Goal: Task Accomplishment & Management: Manage account settings

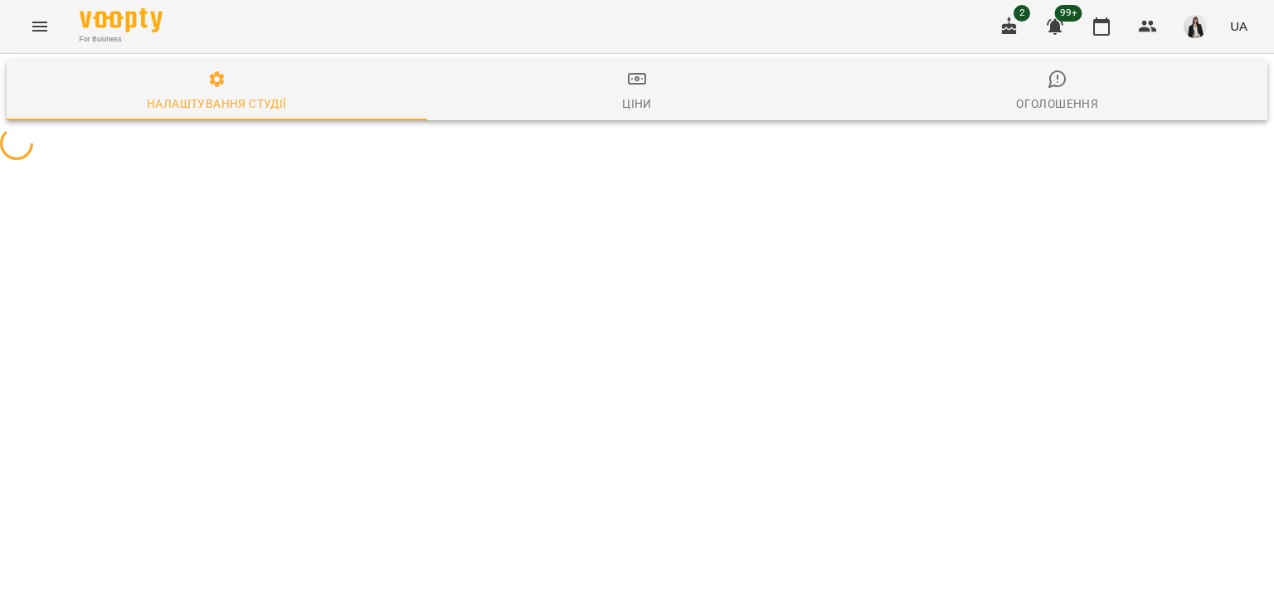
select select "**"
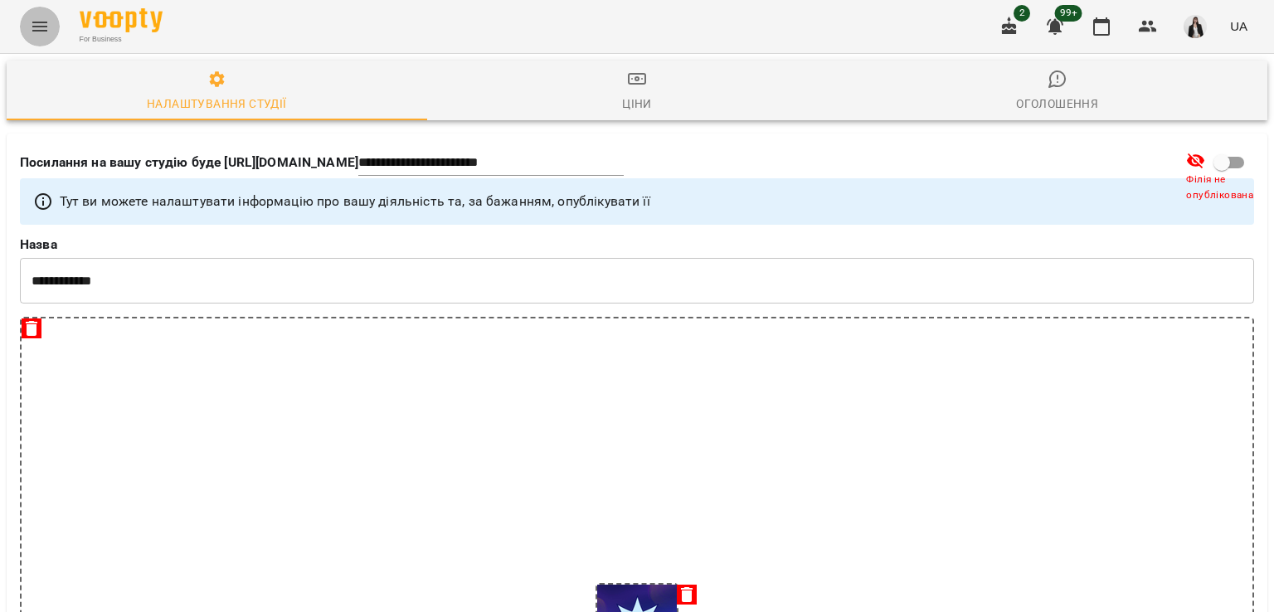
click at [35, 32] on icon "Menu" at bounding box center [40, 27] width 20 height 20
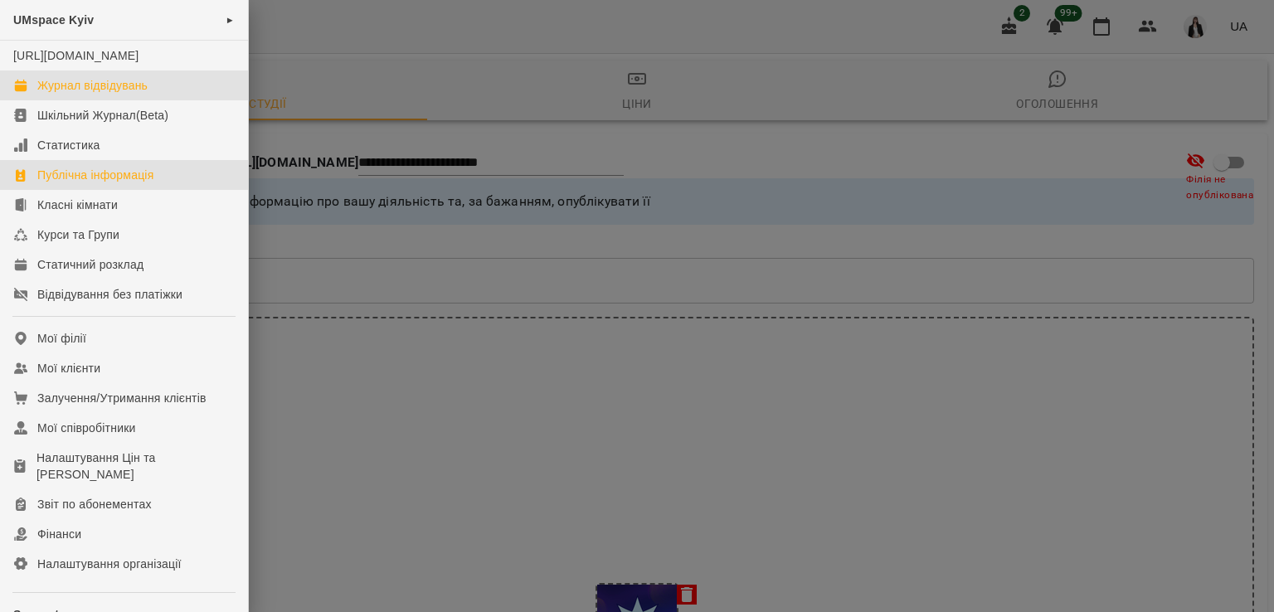
click at [65, 100] on link "Журнал відвідувань" at bounding box center [124, 86] width 248 height 30
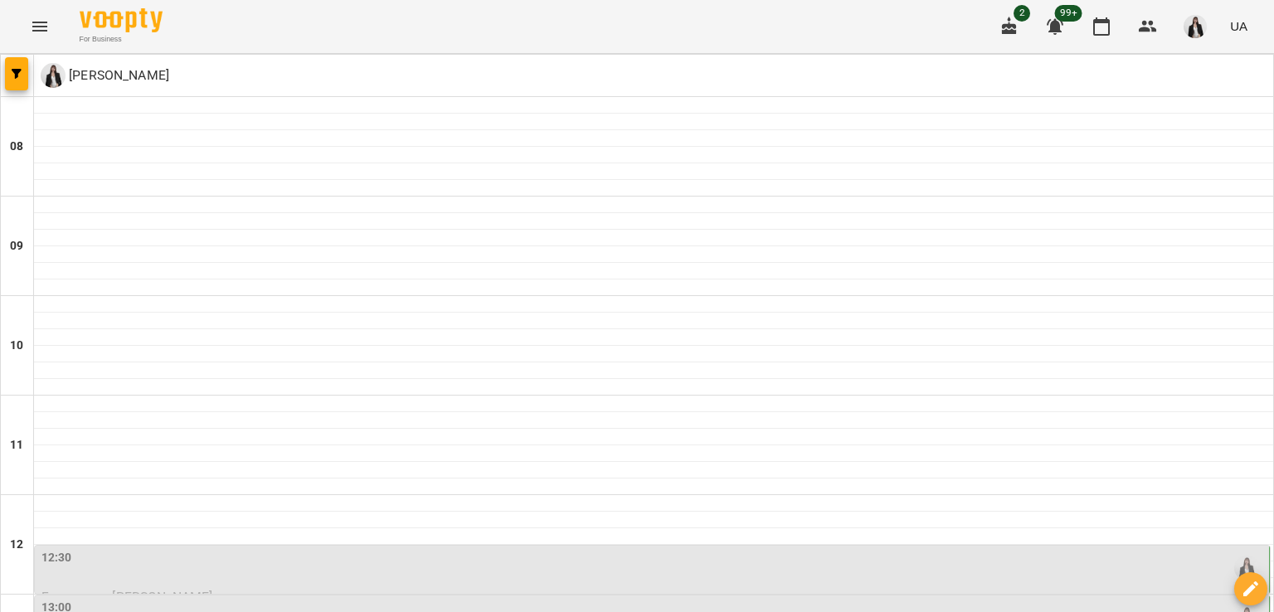
type input "**********"
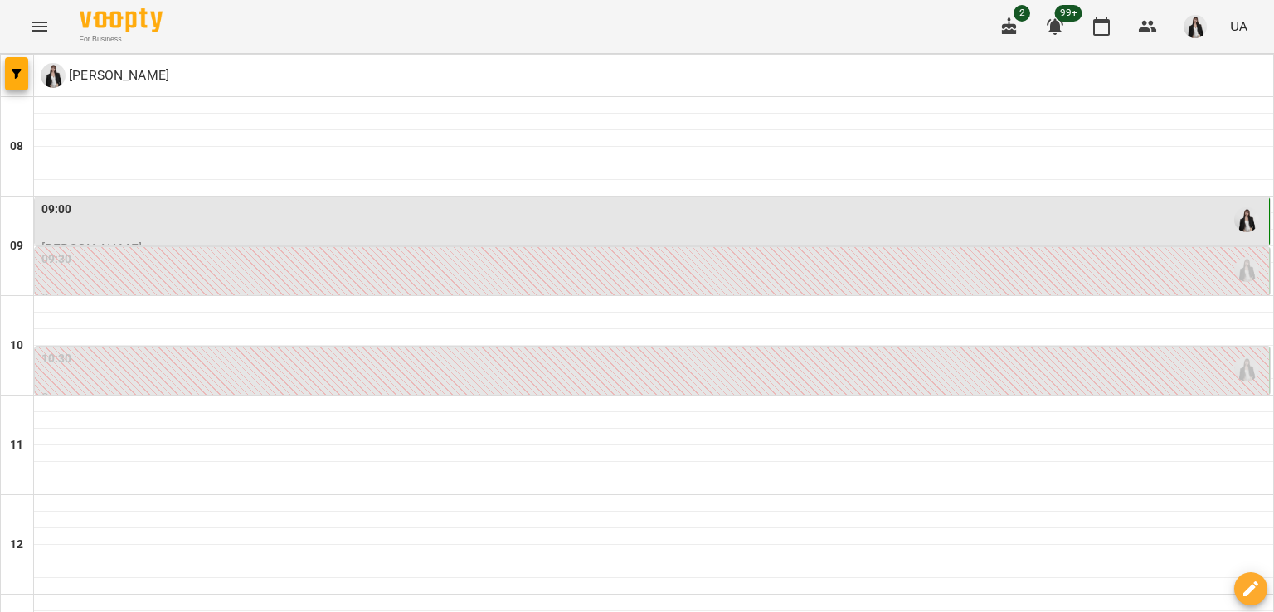
scroll to position [382, 0]
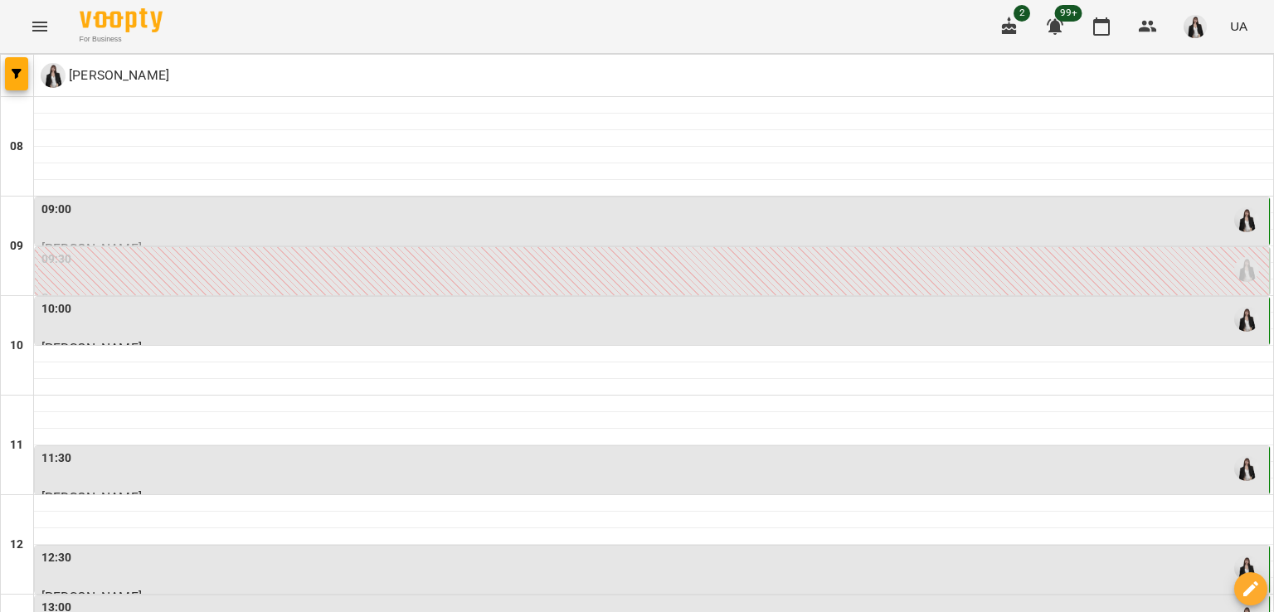
click at [281, 335] on div "10:00" at bounding box center [653, 319] width 1224 height 38
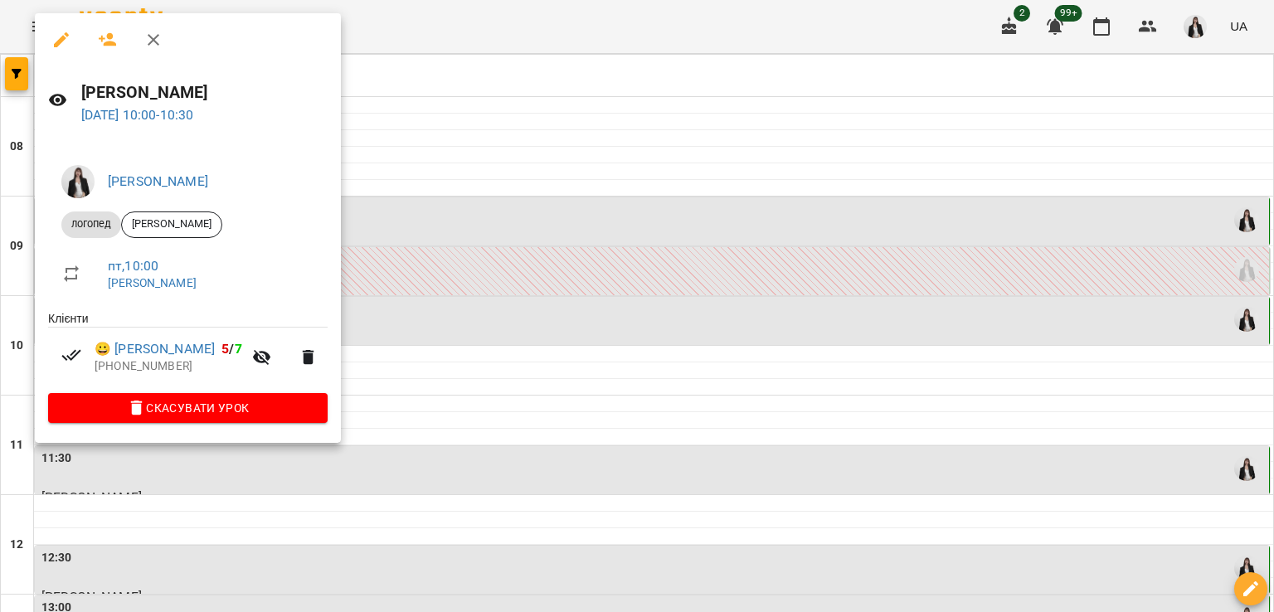
click at [511, 163] on div at bounding box center [637, 306] width 1274 height 612
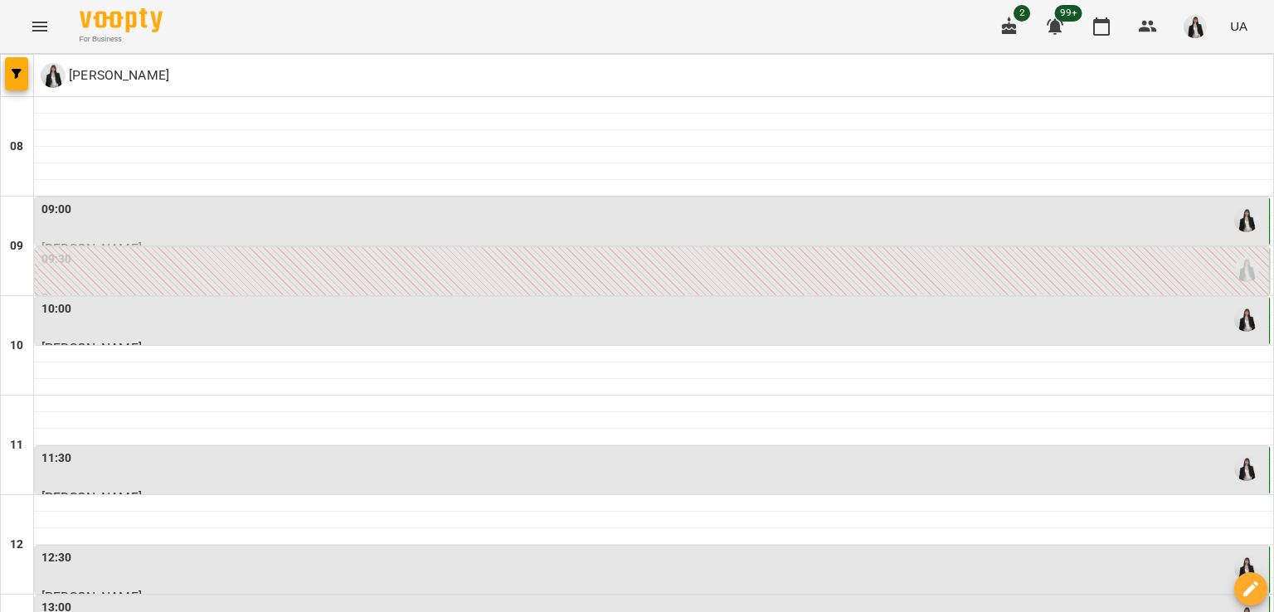
click at [142, 266] on div "09:30" at bounding box center [653, 270] width 1224 height 38
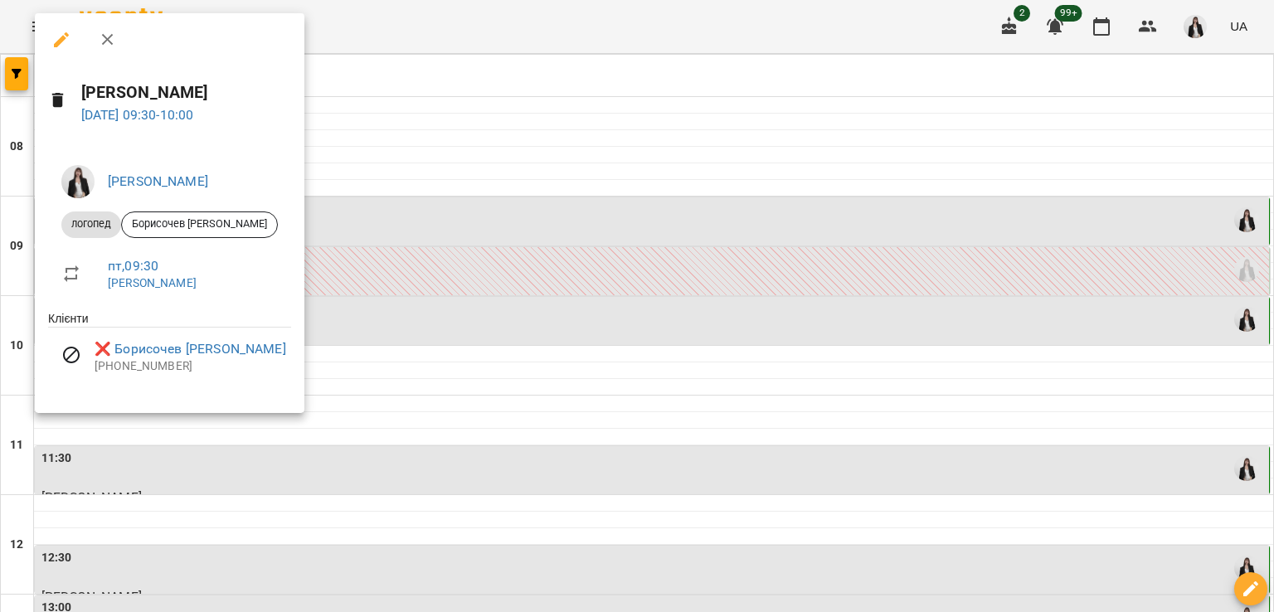
click at [348, 117] on div at bounding box center [637, 306] width 1274 height 612
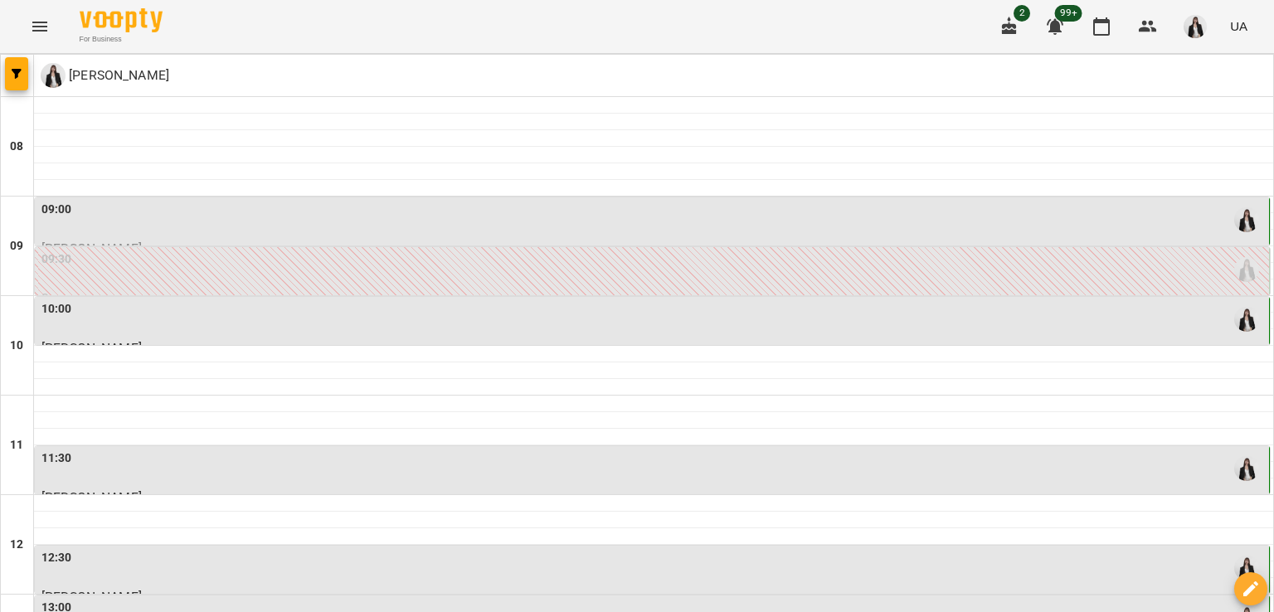
scroll to position [307, 0]
click at [265, 599] on div "13:00" at bounding box center [653, 618] width 1224 height 38
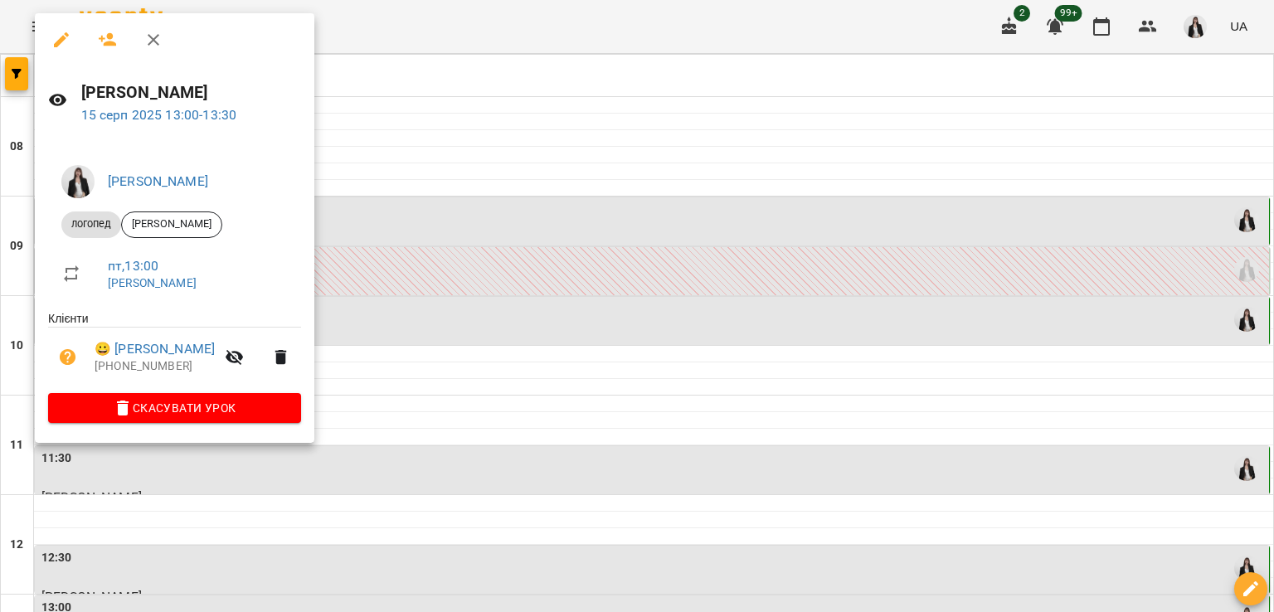
click at [716, 405] on div at bounding box center [637, 306] width 1274 height 612
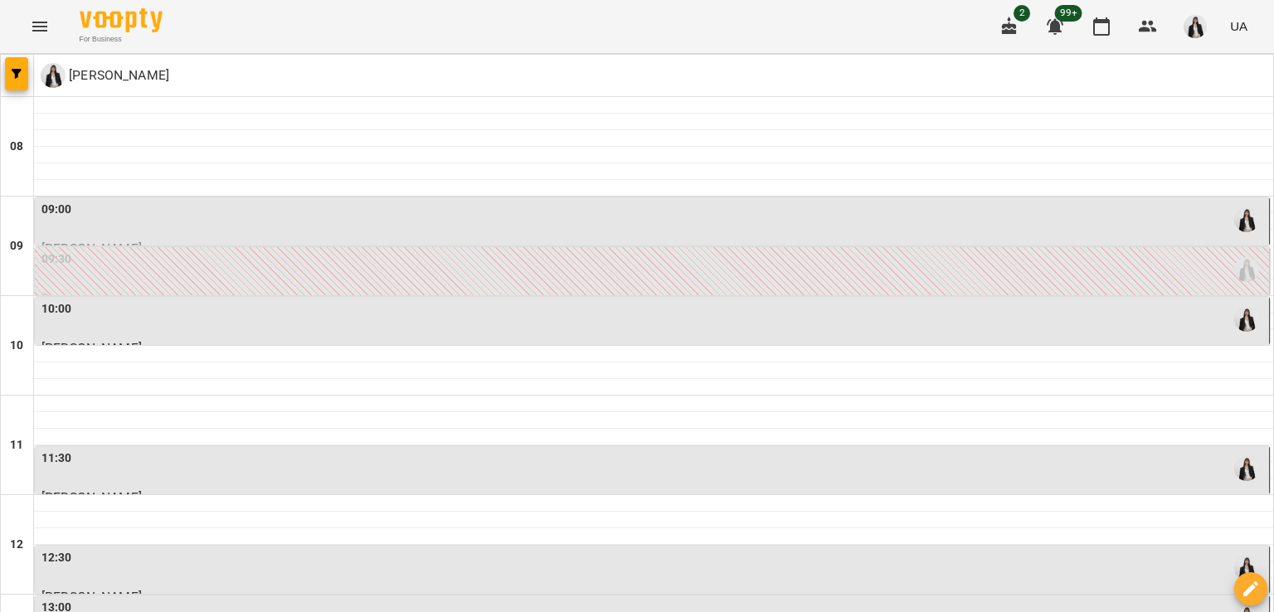
scroll to position [123, 0]
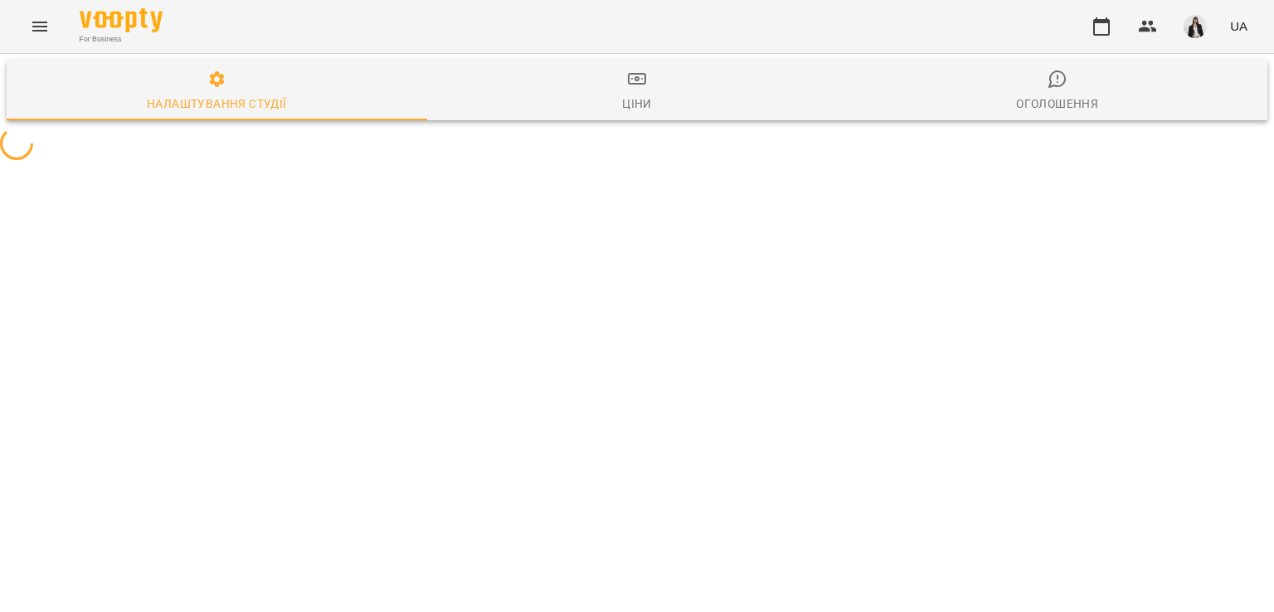
select select "**"
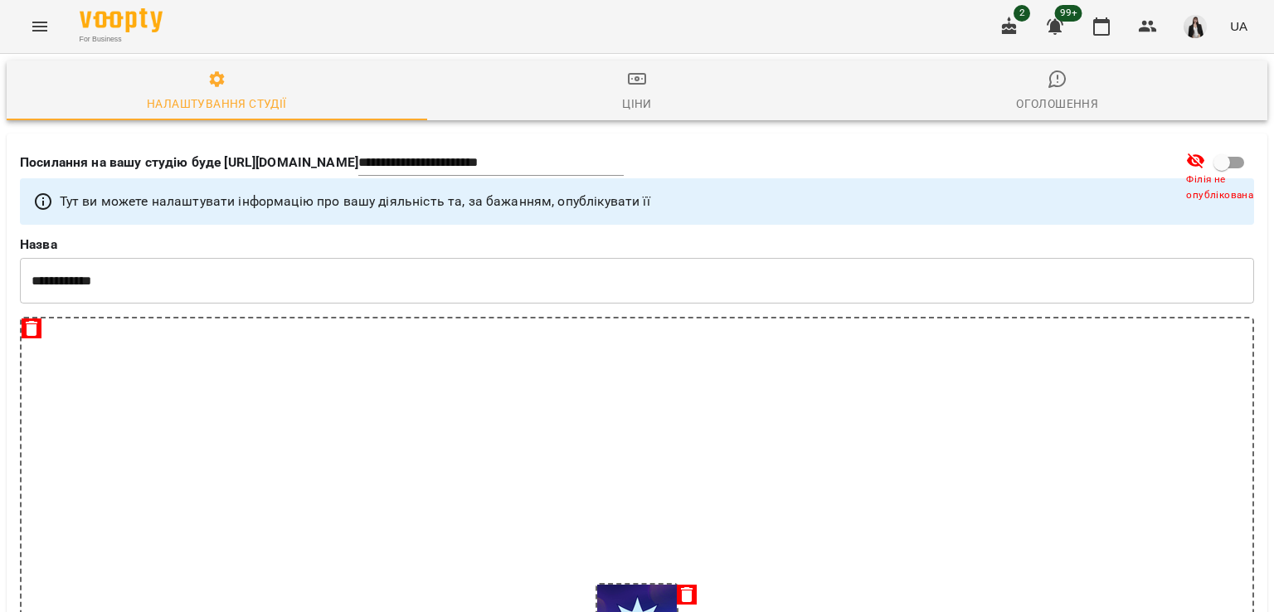
click at [32, 21] on icon "Menu" at bounding box center [40, 27] width 20 height 20
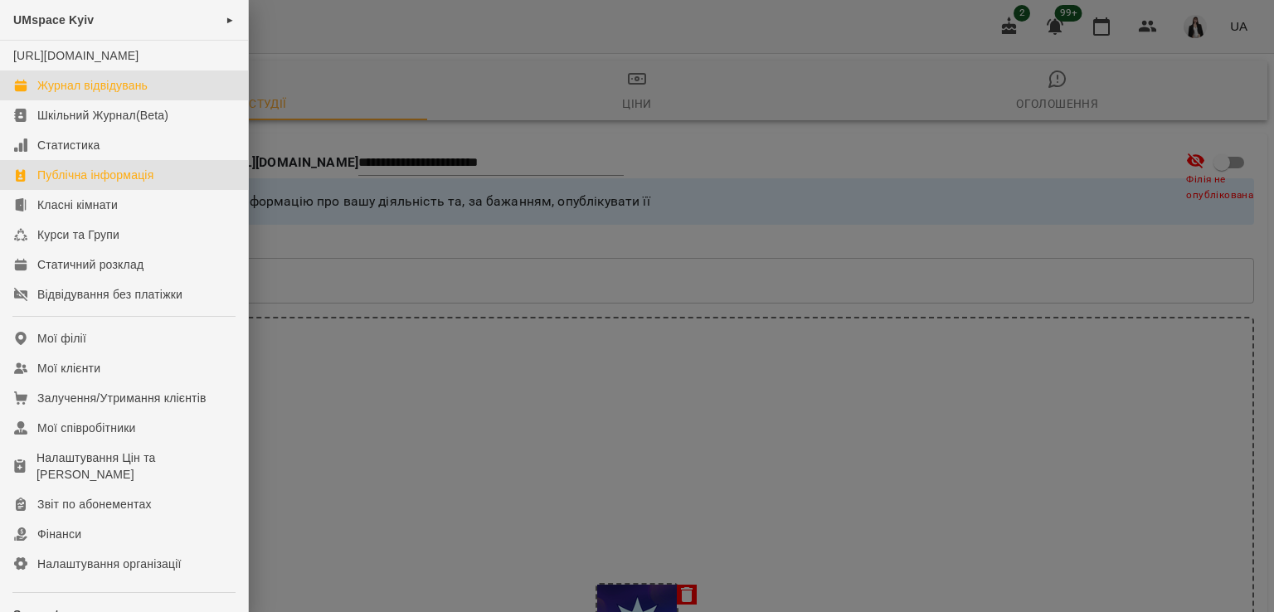
click at [76, 94] on div "Журнал відвідувань" at bounding box center [92, 85] width 110 height 17
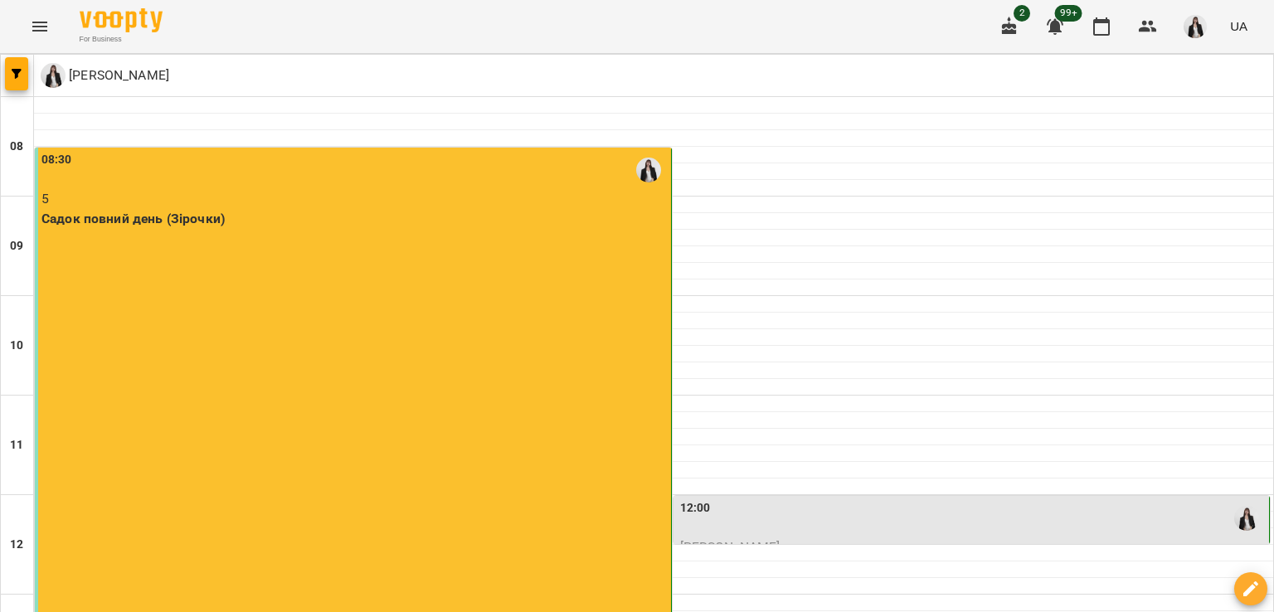
scroll to position [433, 0]
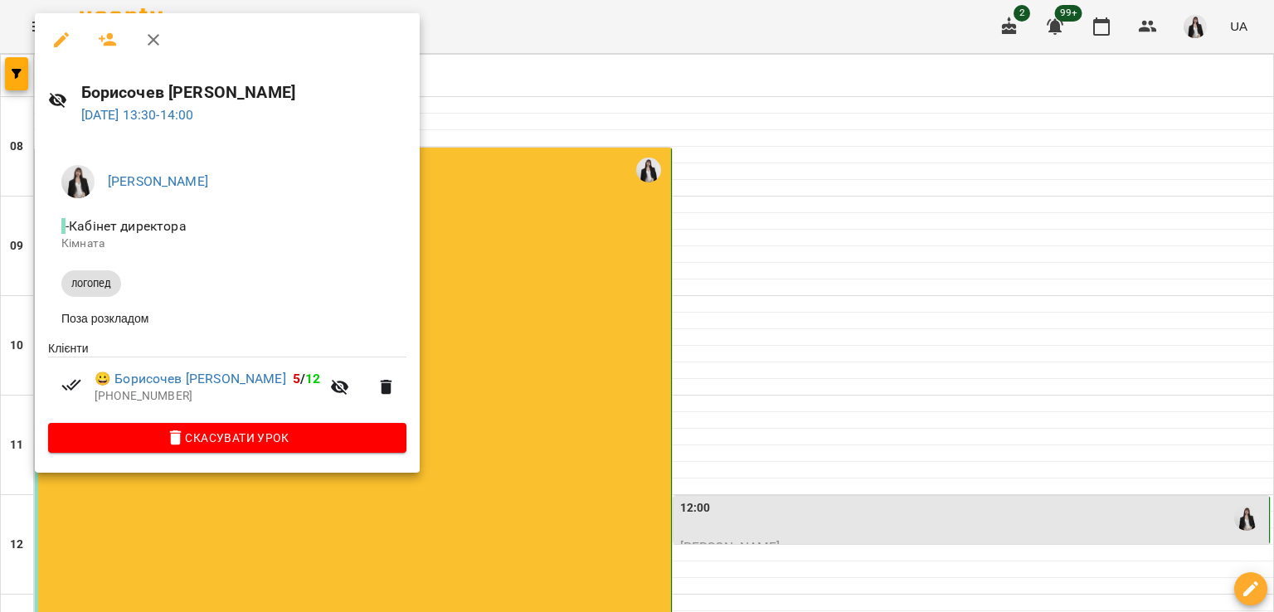
click at [403, 536] on div at bounding box center [637, 306] width 1274 height 612
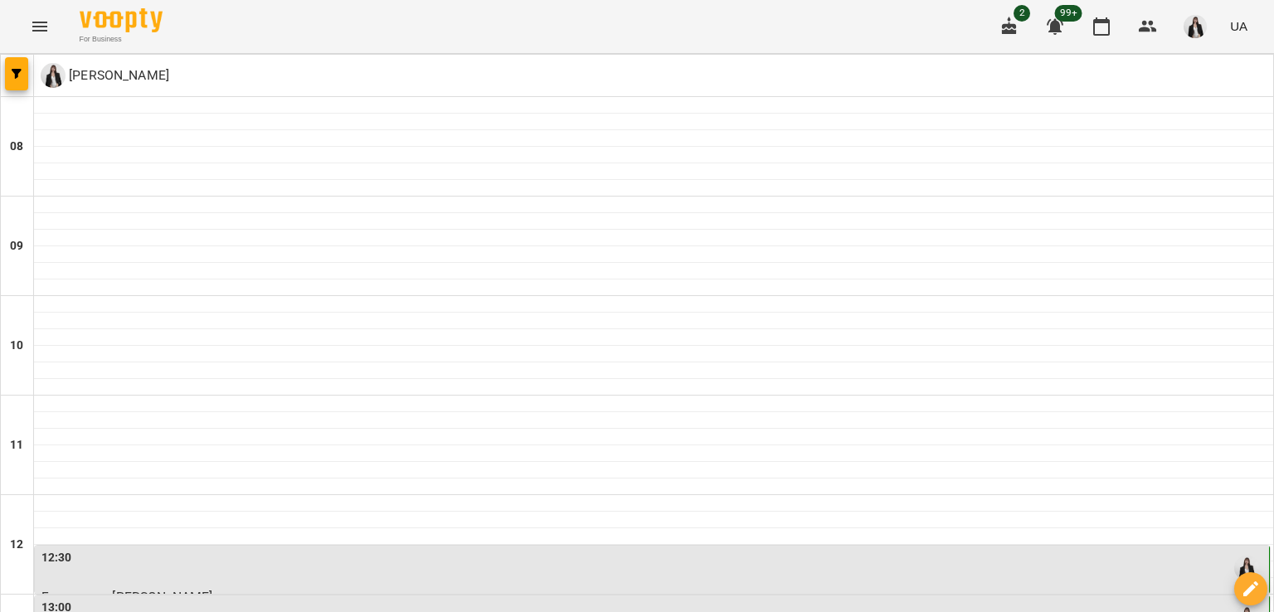
scroll to position [384, 0]
click at [232, 549] on div "12:30" at bounding box center [653, 568] width 1224 height 38
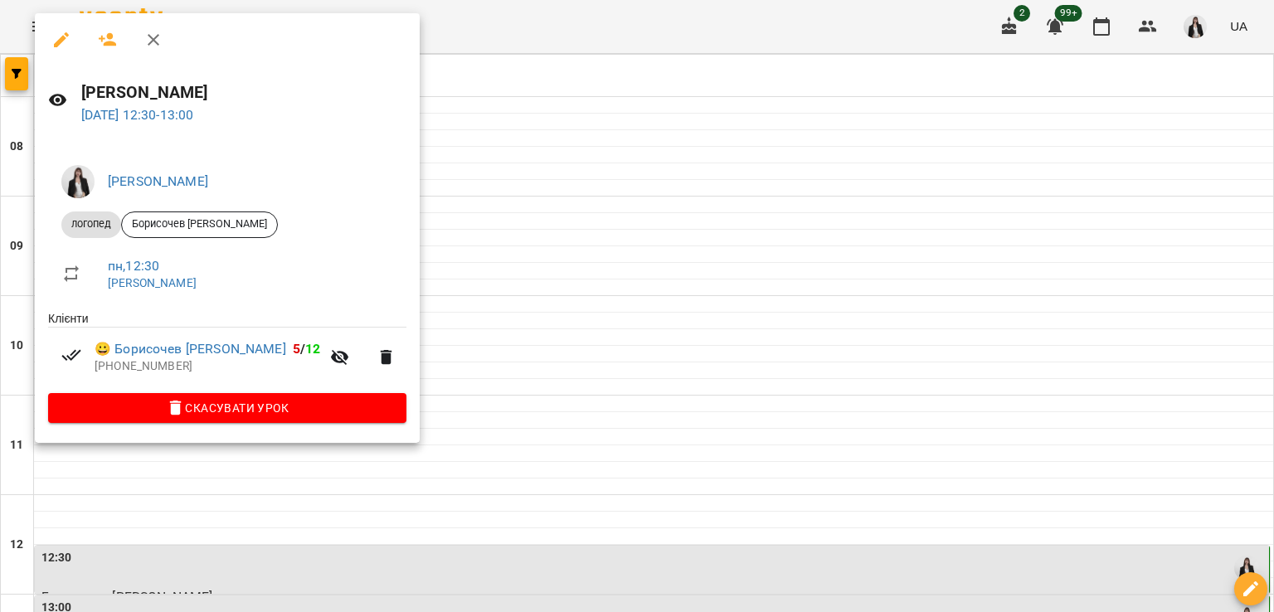
click at [366, 527] on div at bounding box center [637, 306] width 1274 height 612
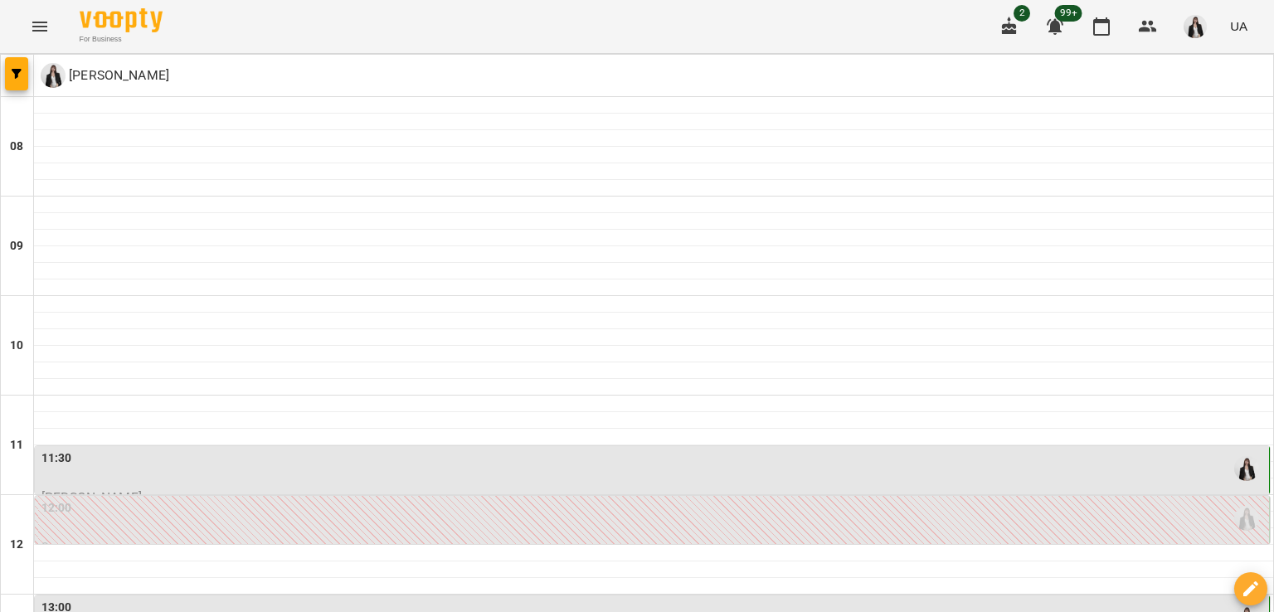
scroll to position [889, 0]
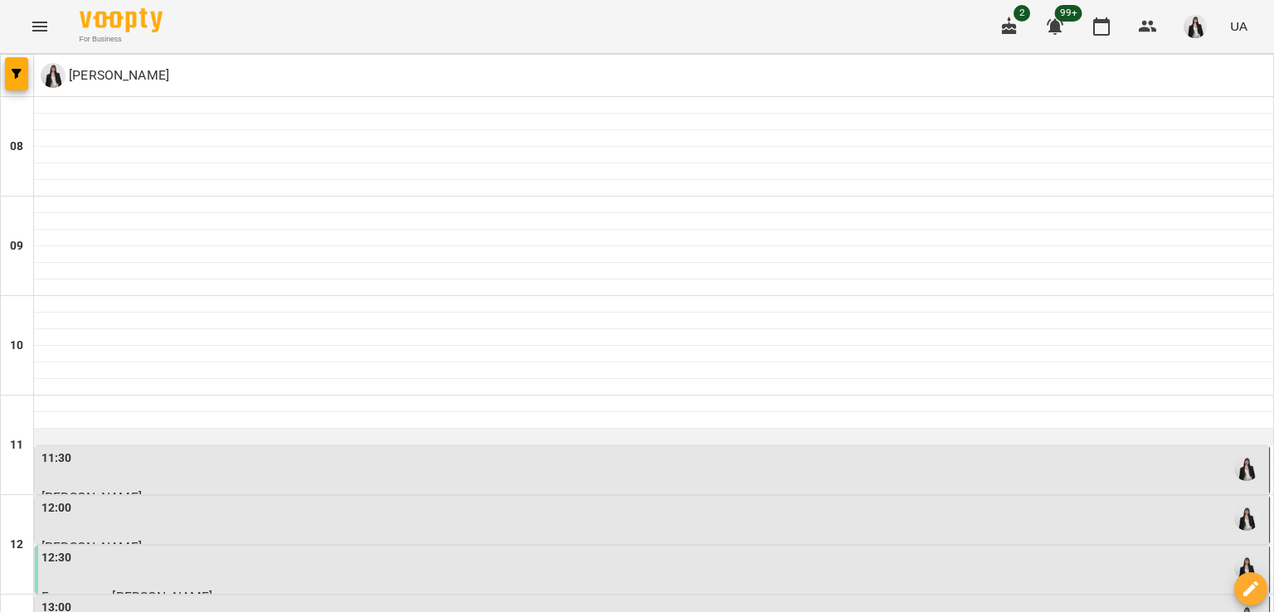
scroll to position [247, 0]
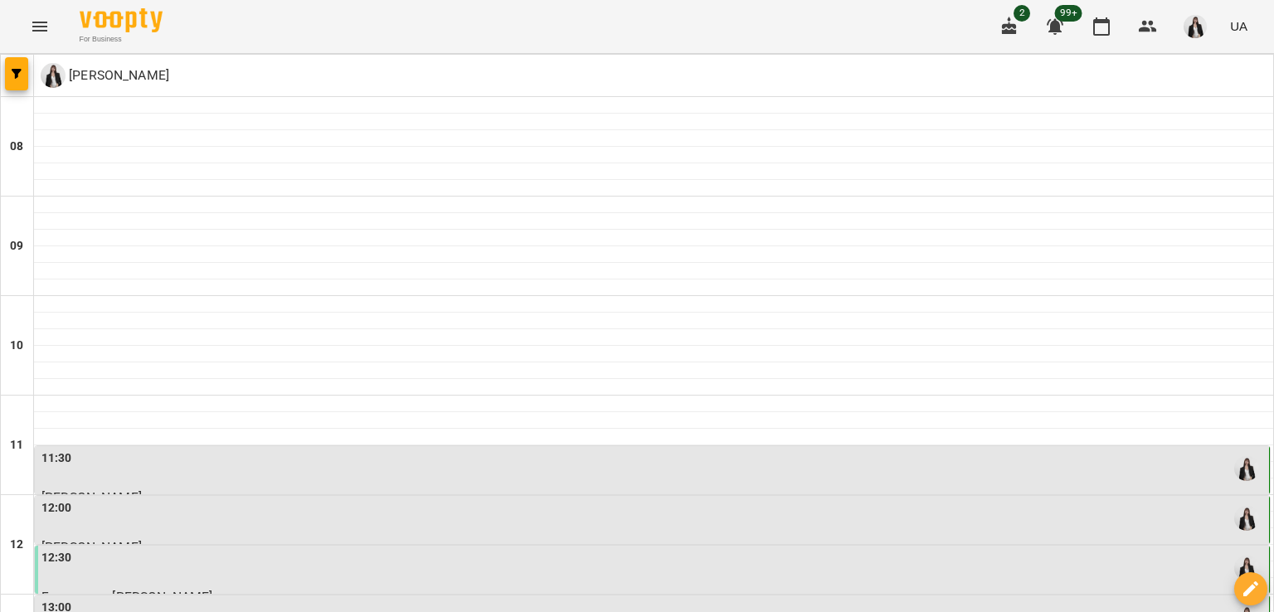
click at [230, 549] on div "12:30" at bounding box center [653, 568] width 1224 height 38
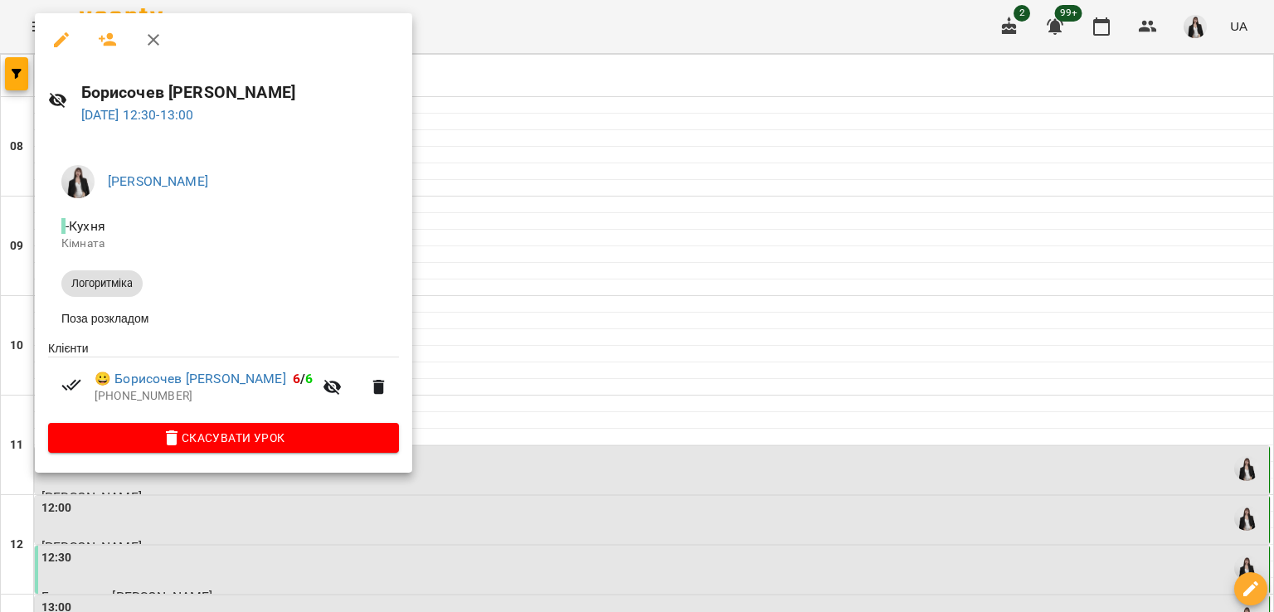
click at [408, 401] on div at bounding box center [637, 306] width 1274 height 612
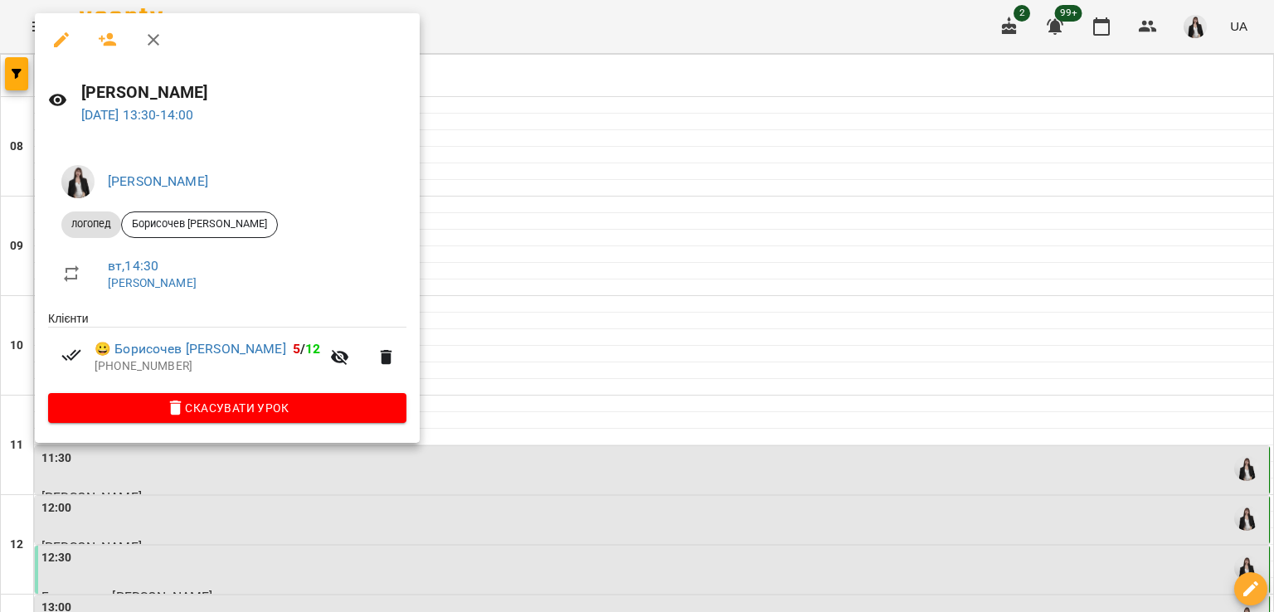
click at [540, 387] on div at bounding box center [637, 306] width 1274 height 612
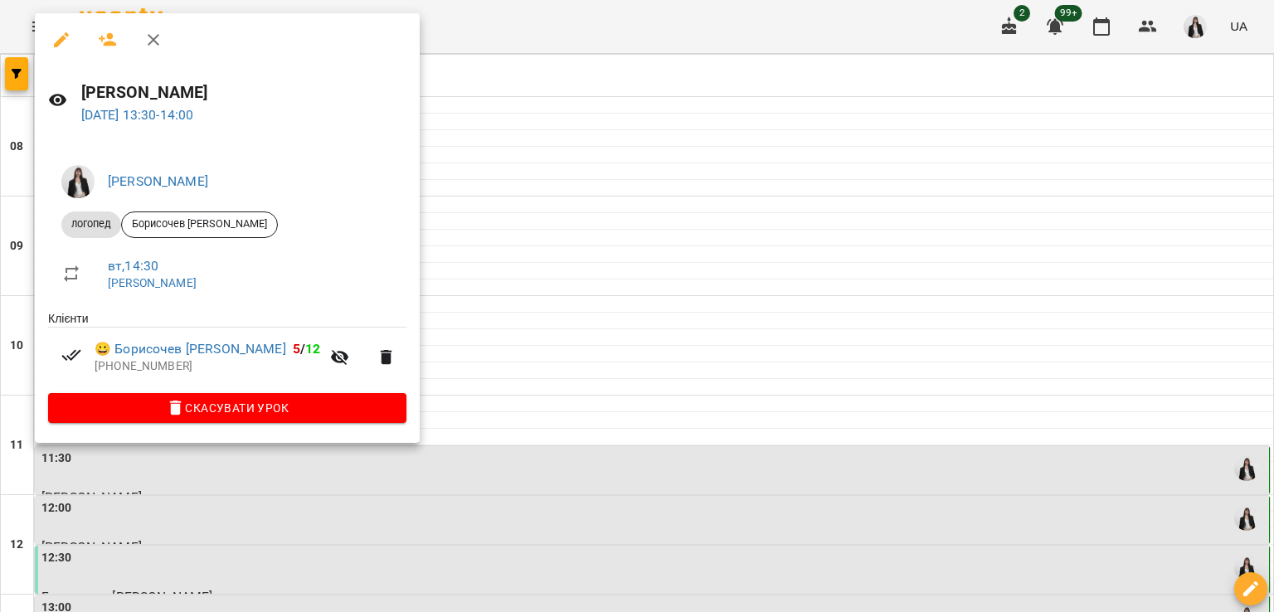
click at [501, 315] on div at bounding box center [637, 306] width 1274 height 612
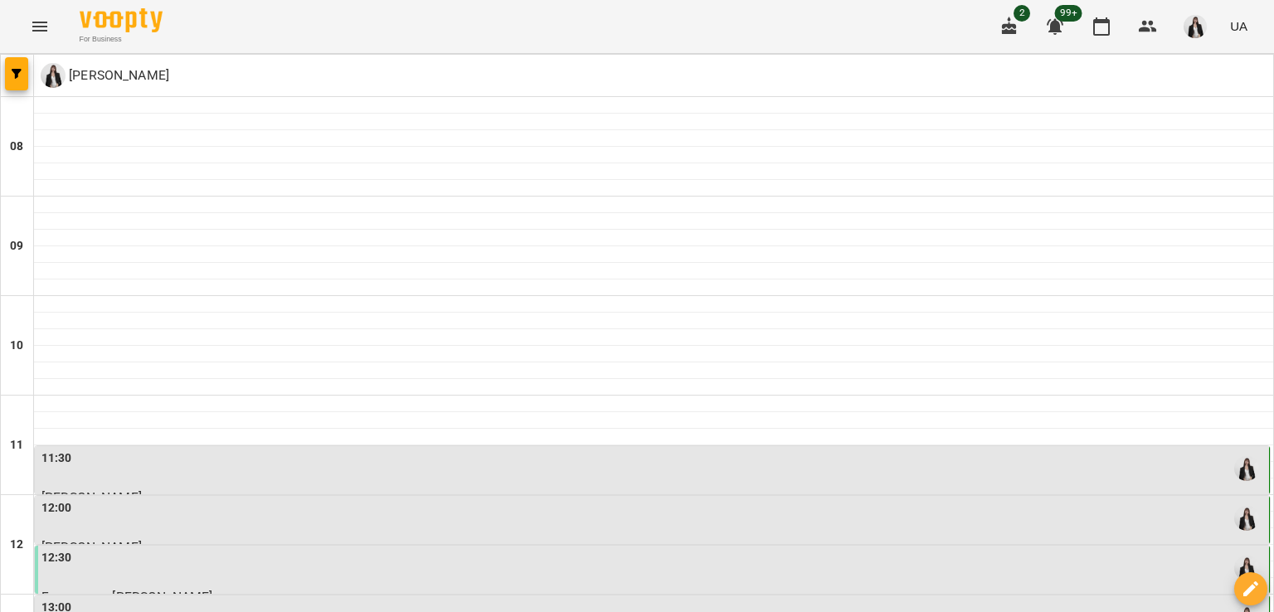
click at [465, 549] on div "12:30" at bounding box center [653, 568] width 1224 height 38
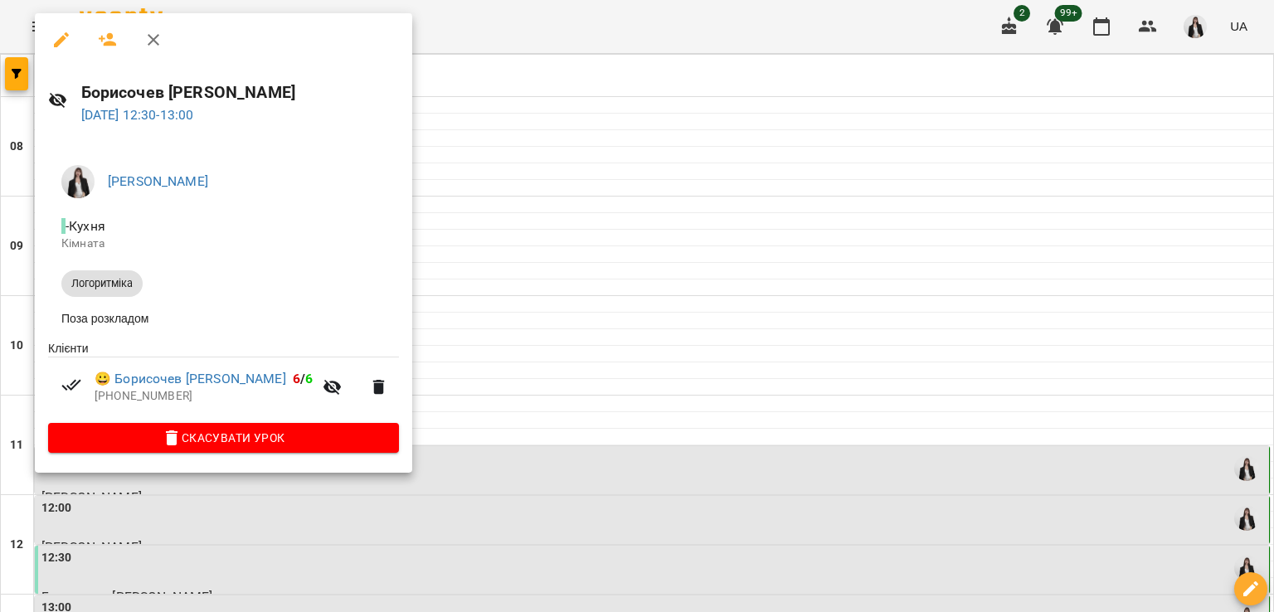
click at [76, 523] on div at bounding box center [637, 306] width 1274 height 612
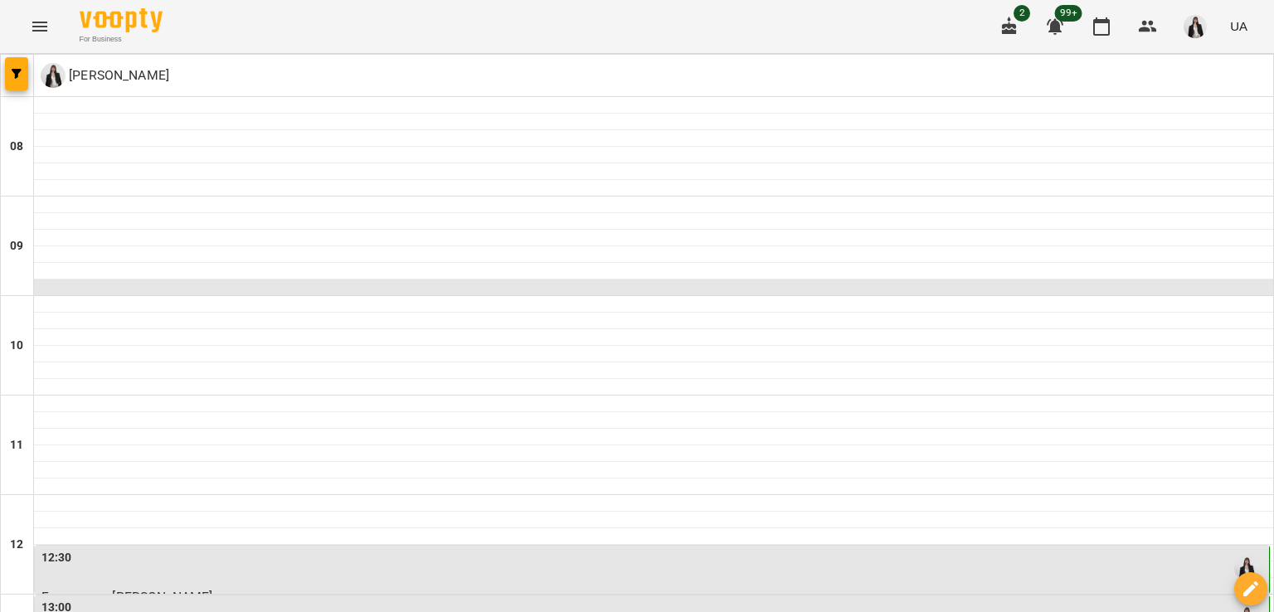
scroll to position [292, 0]
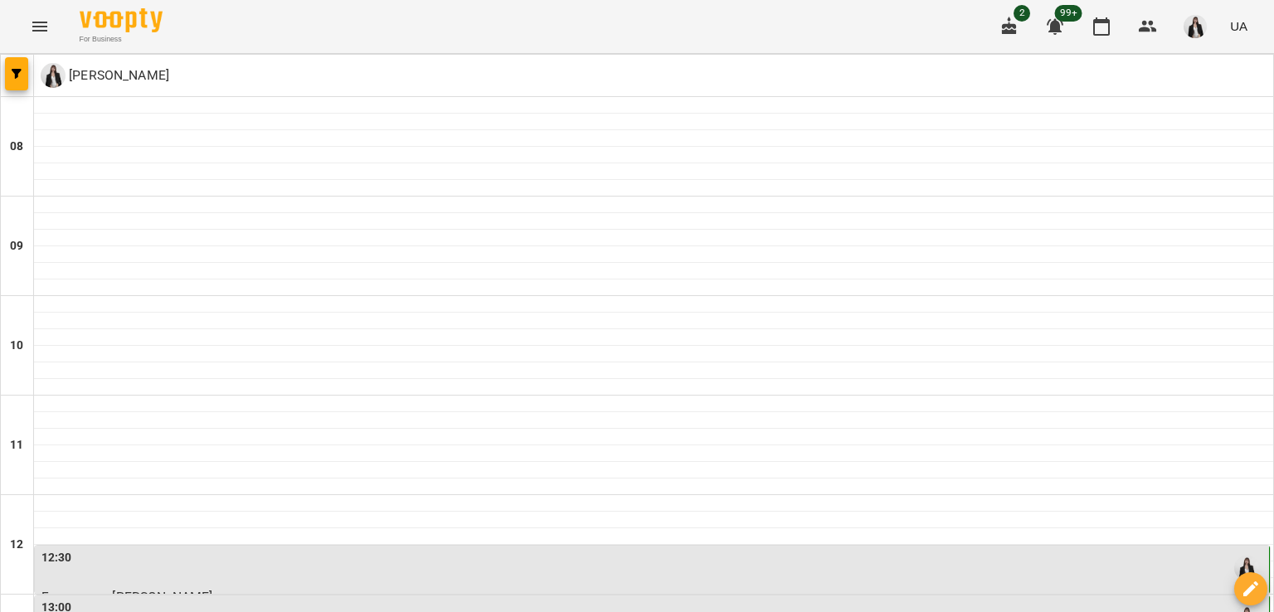
click at [148, 549] on div "12:30" at bounding box center [653, 568] width 1224 height 38
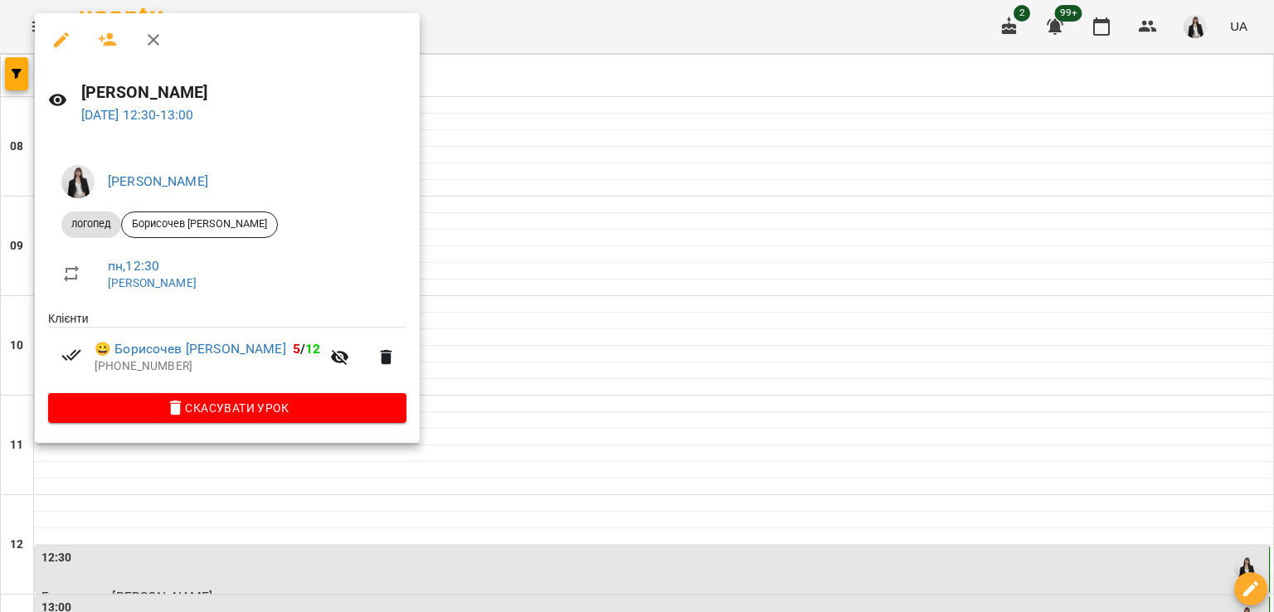
click at [442, 326] on div at bounding box center [637, 306] width 1274 height 612
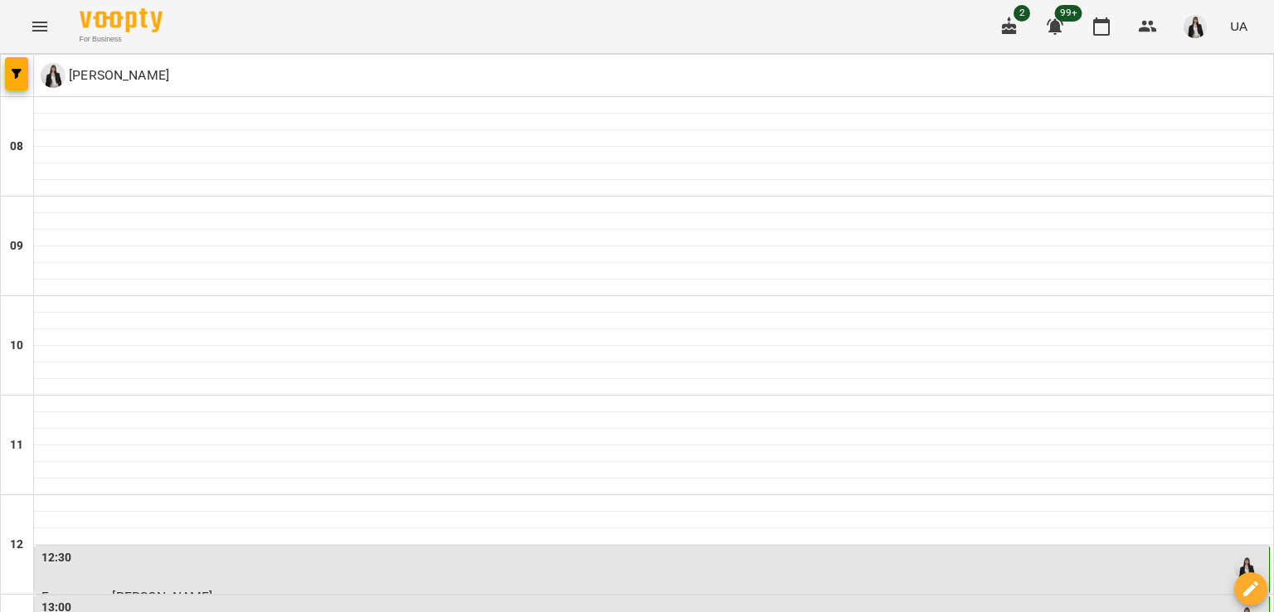
scroll to position [423, 0]
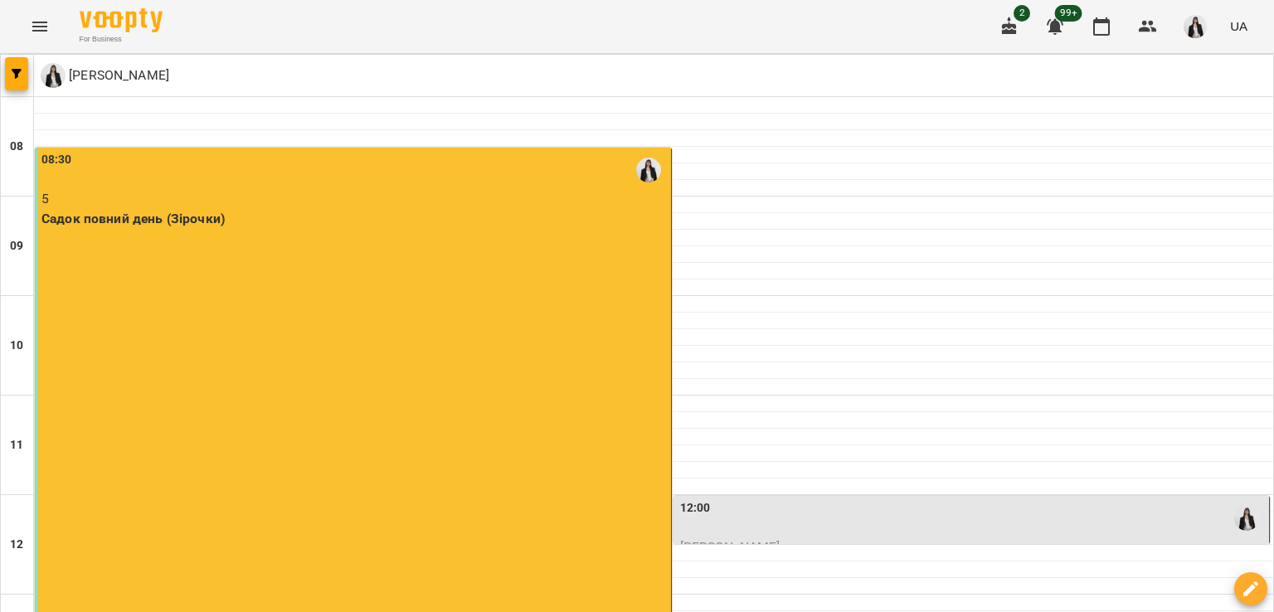
scroll to position [357, 0]
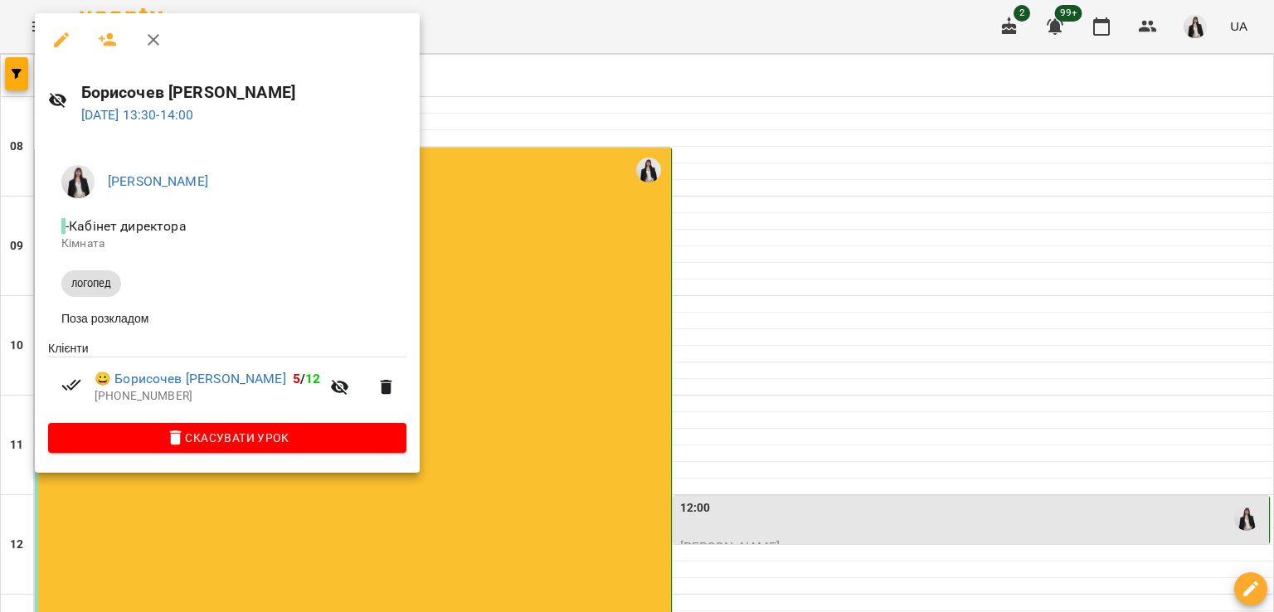
click at [443, 386] on div at bounding box center [637, 306] width 1274 height 612
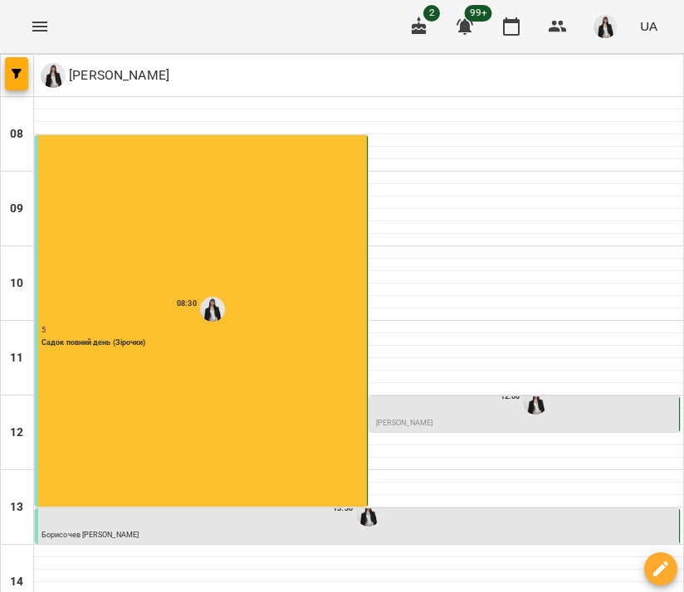
scroll to position [171, 0]
click at [286, 530] on p "Борисочев [PERSON_NAME]" at bounding box center [358, 536] width 634 height 12
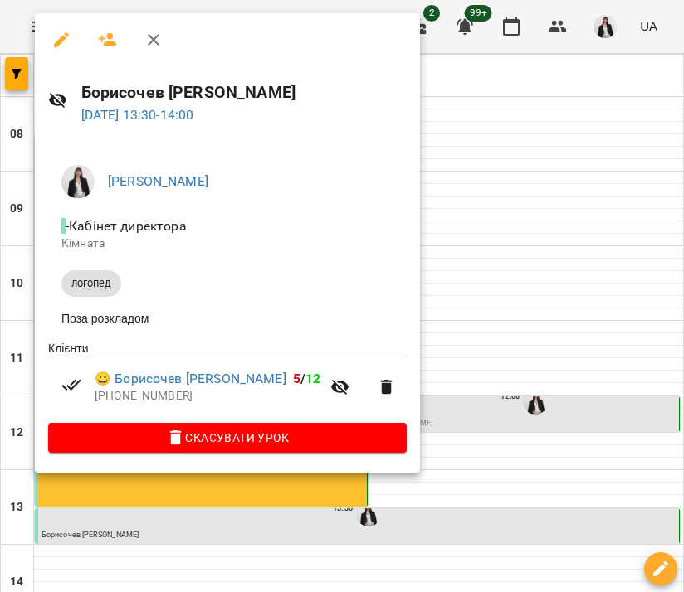
click at [489, 329] on div at bounding box center [342, 296] width 684 height 592
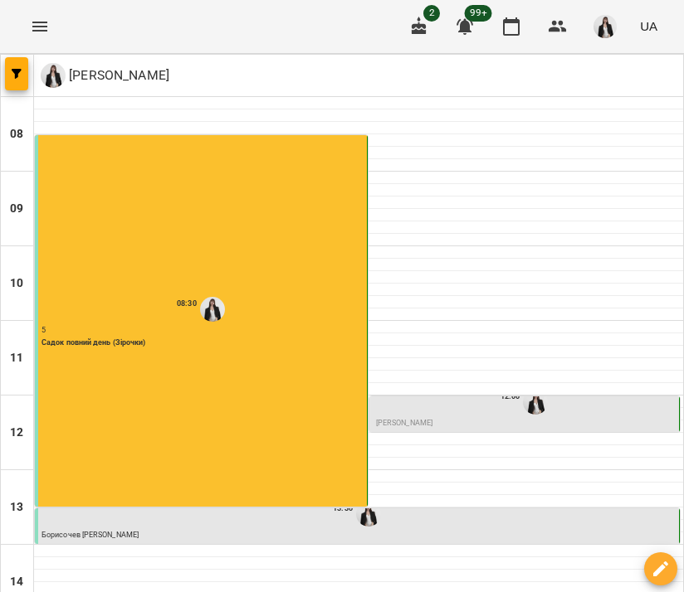
scroll to position [395, 0]
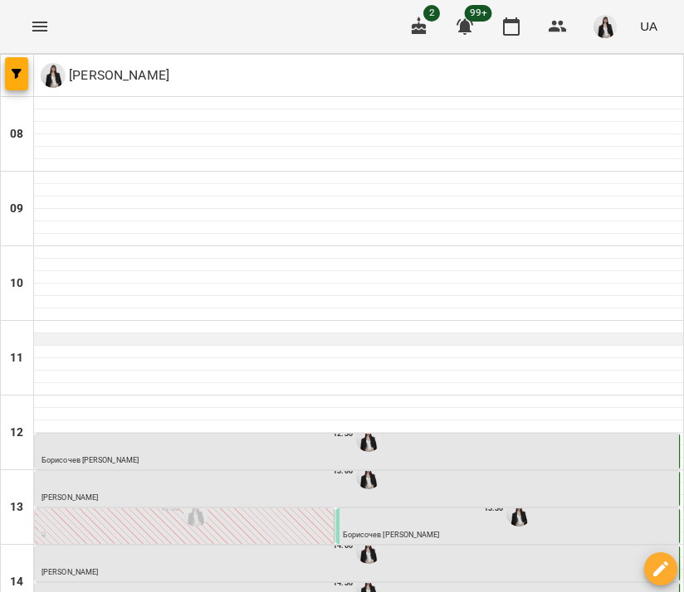
scroll to position [106, 0]
click at [256, 424] on div "12:30" at bounding box center [358, 440] width 634 height 32
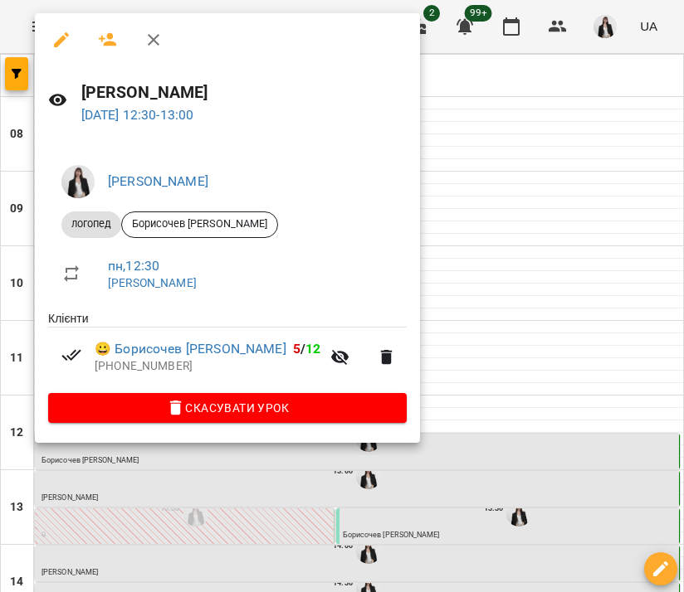
click at [428, 255] on div at bounding box center [342, 296] width 684 height 592
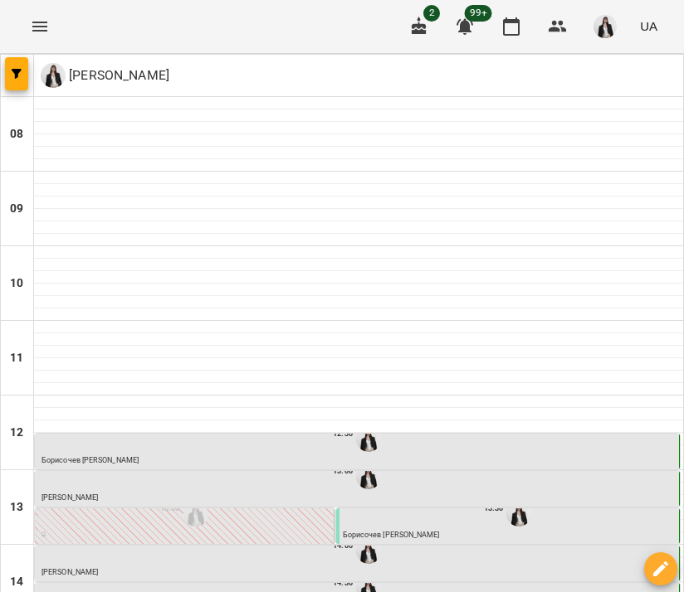
scroll to position [235, 0]
click at [458, 499] on div "13:30" at bounding box center [509, 515] width 333 height 32
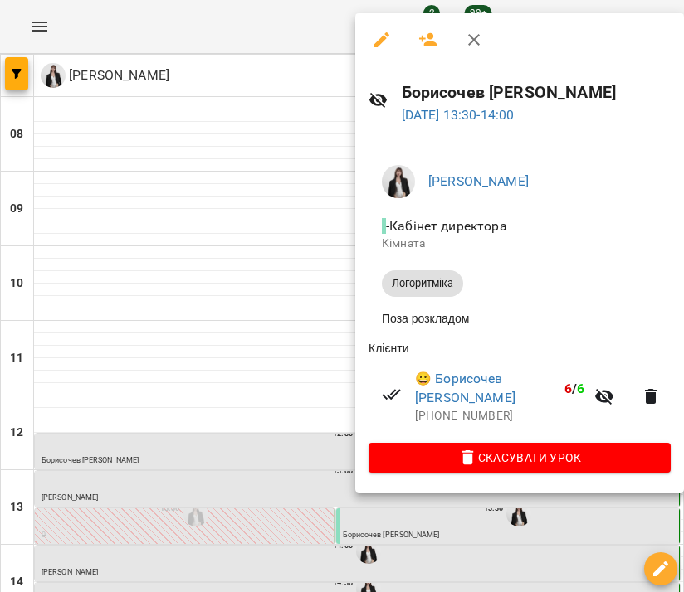
click at [223, 173] on div at bounding box center [342, 296] width 684 height 592
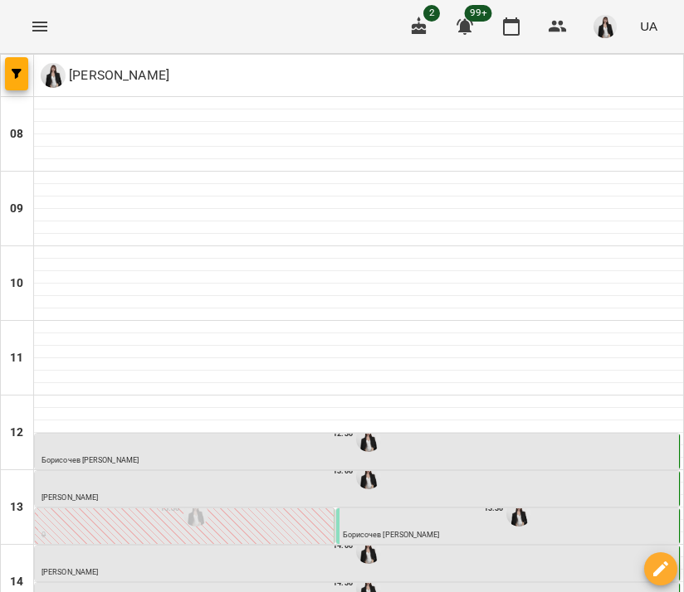
scroll to position [425, 0]
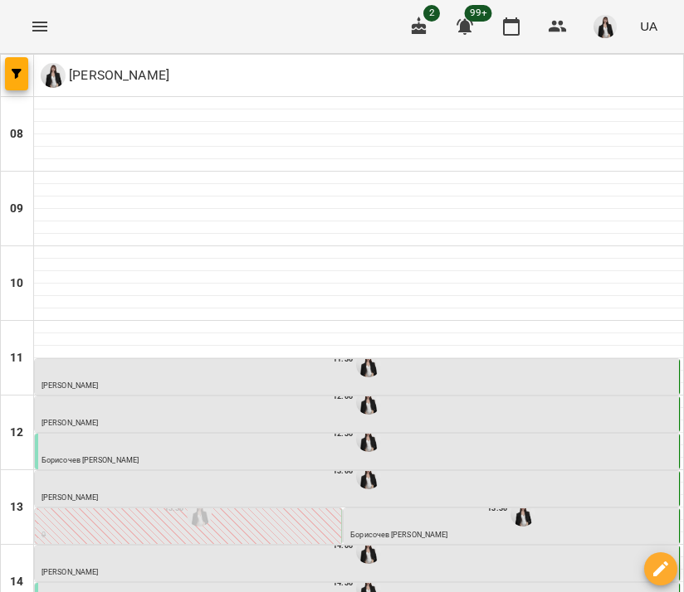
scroll to position [159, 0]
click at [288, 424] on div "12:30" at bounding box center [358, 440] width 634 height 32
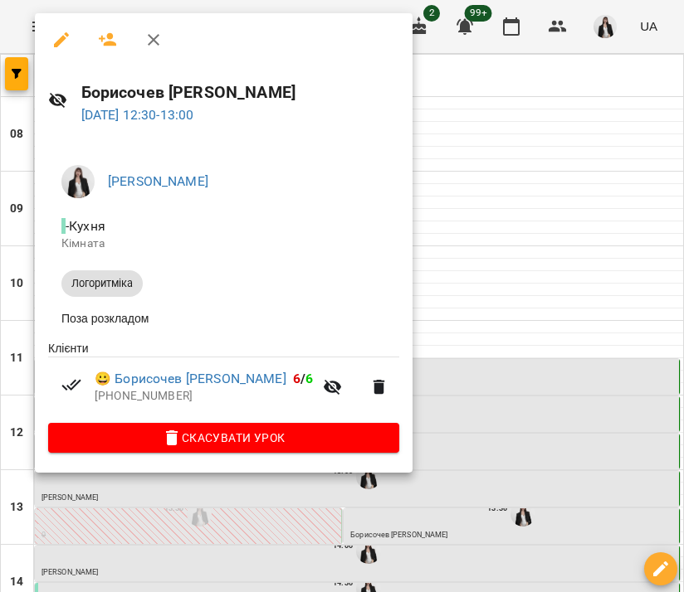
click at [482, 105] on div at bounding box center [342, 296] width 684 height 592
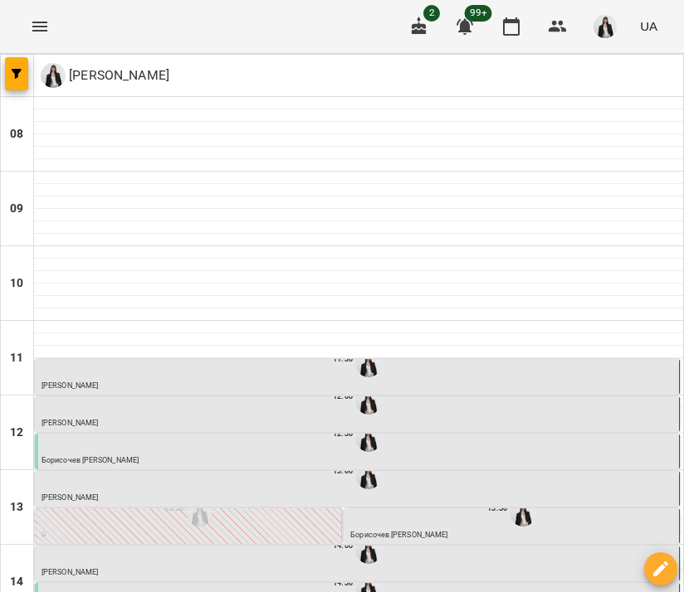
click at [458, 499] on div "13:30" at bounding box center [512, 515] width 325 height 32
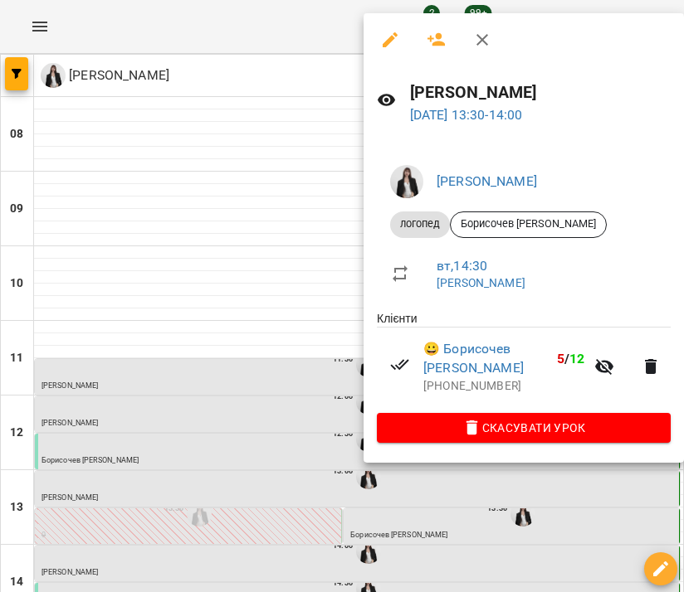
click at [248, 163] on div at bounding box center [342, 296] width 684 height 592
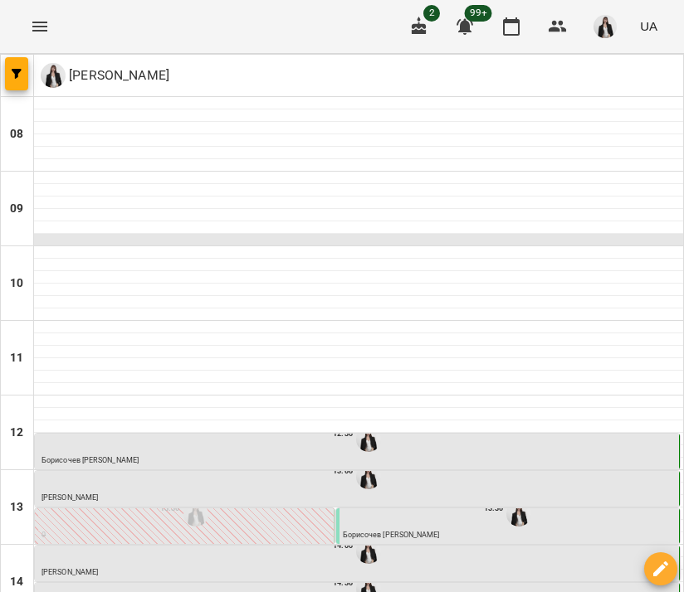
scroll to position [184, 0]
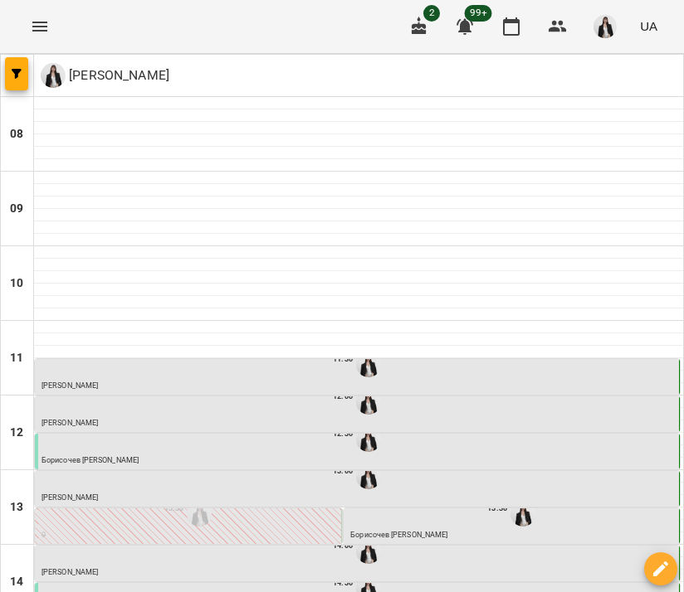
scroll to position [169, 0]
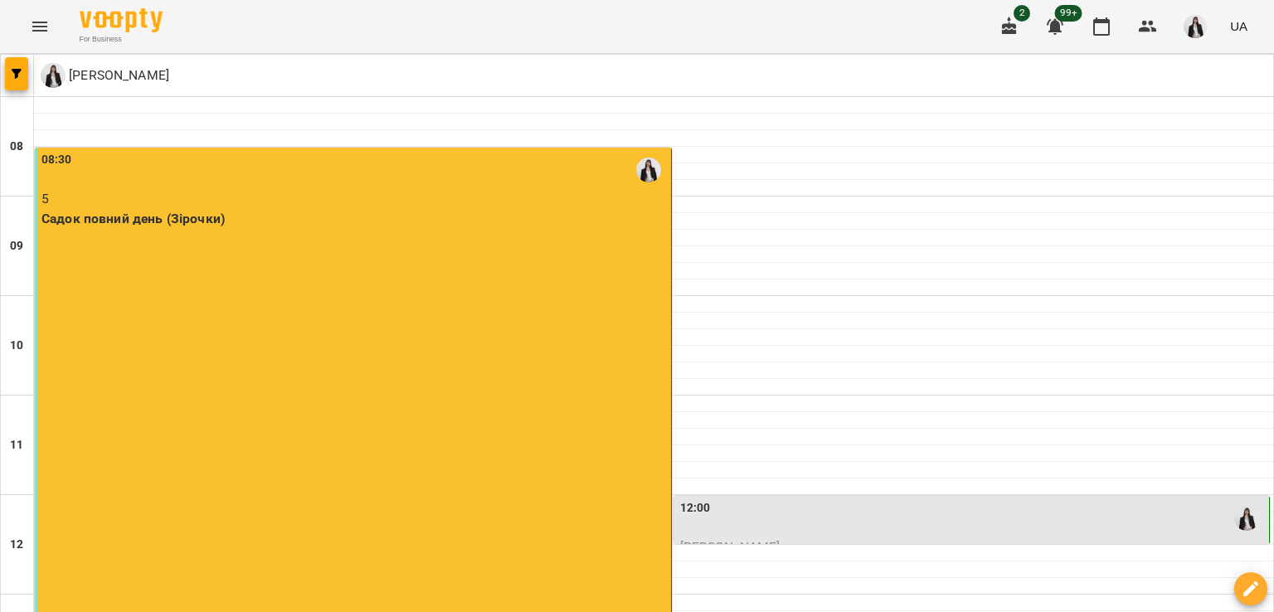
scroll to position [307, 0]
